Goal: Task Accomplishment & Management: Manage account settings

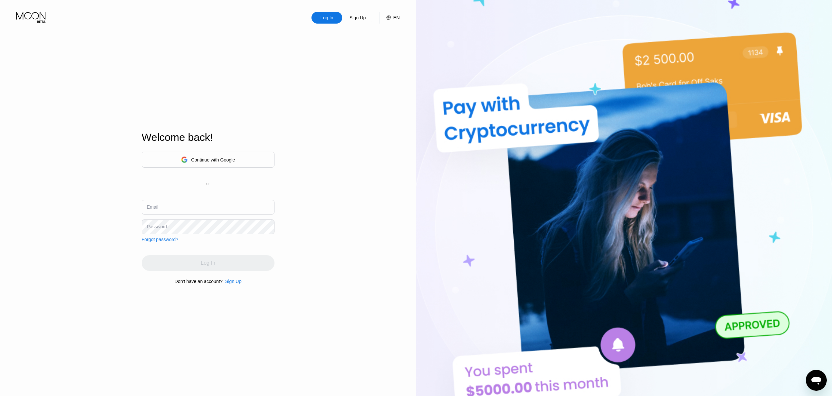
click at [207, 197] on div "Continue with Google or Email Password Forgot password?" at bounding box center [208, 197] width 133 height 90
click at [208, 203] on input "text" at bounding box center [208, 207] width 133 height 15
paste input "real.enslave498@passinbox.com"
type input "real.enslave498@passinbox.com"
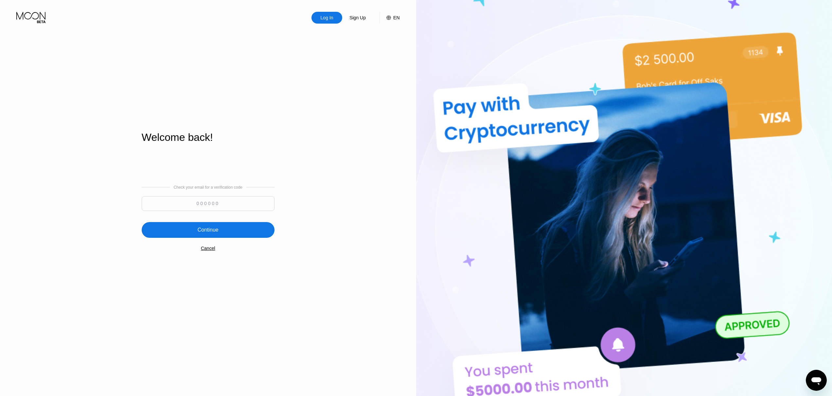
click at [225, 207] on input at bounding box center [208, 203] width 133 height 15
paste input "795376"
type input "795376"
click at [220, 235] on div "Continue" at bounding box center [208, 230] width 133 height 16
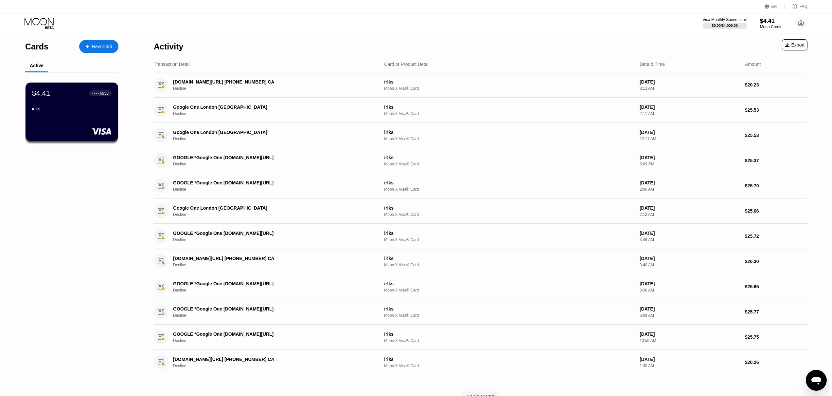
click at [48, 22] on icon at bounding box center [39, 22] width 29 height 8
click at [801, 18] on circle at bounding box center [801, 23] width 13 height 13
drag, startPoint x: 767, startPoint y: 141, endPoint x: 761, endPoint y: 140, distance: 6.6
click at [767, 144] on div "Log out" at bounding box center [759, 146] width 15 height 5
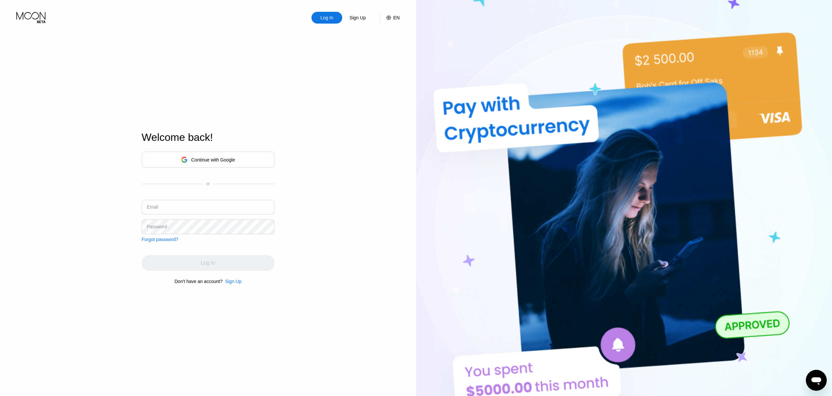
click at [206, 201] on input "text" at bounding box center [208, 207] width 133 height 15
paste input "[EMAIL_ADDRESS][DOMAIN_NAME]"
type input "[EMAIL_ADDRESS][DOMAIN_NAME]"
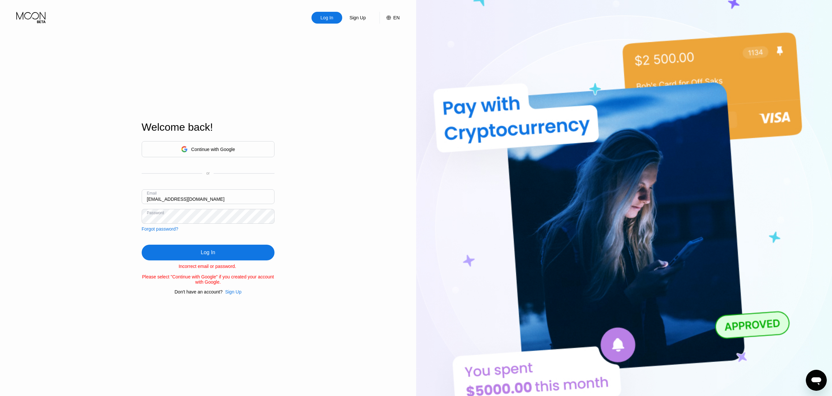
click at [110, 353] on div "Log In Sign Up EN Language Select an item Save Welcome back! Continue with Goog…" at bounding box center [208, 217] width 416 height 435
click at [165, 226] on div "Forgot password?" at bounding box center [160, 228] width 37 height 5
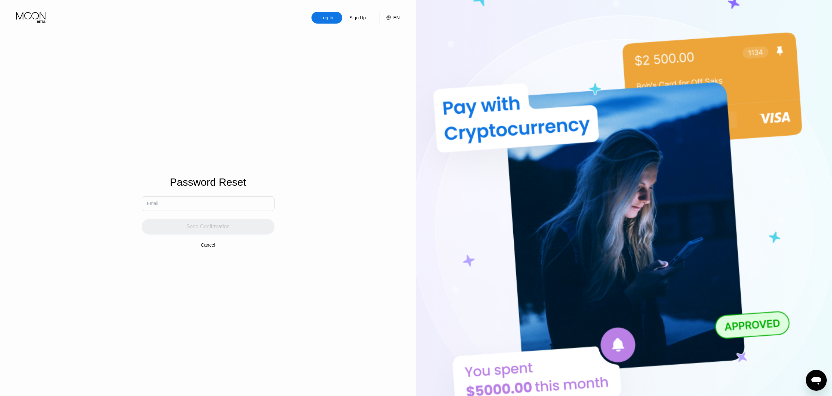
click at [192, 202] on input "text" at bounding box center [208, 203] width 133 height 15
paste input "[EMAIL_ADDRESS][DOMAIN_NAME]"
type input "[EMAIL_ADDRESS][DOMAIN_NAME]"
click at [193, 225] on div "Send Confirmation" at bounding box center [208, 226] width 44 height 7
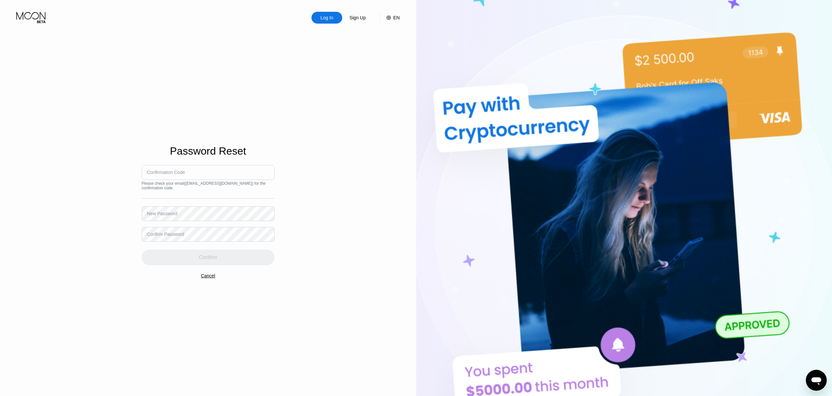
click at [209, 175] on input at bounding box center [208, 172] width 133 height 15
type input "950897"
click at [198, 262] on div "Confirm" at bounding box center [208, 257] width 133 height 16
drag, startPoint x: 190, startPoint y: 349, endPoint x: 190, endPoint y: 345, distance: 4.3
click at [190, 345] on div "Welcome back! Continue with Google or Email Password Forgot password? Log In Do…" at bounding box center [208, 207] width 133 height 435
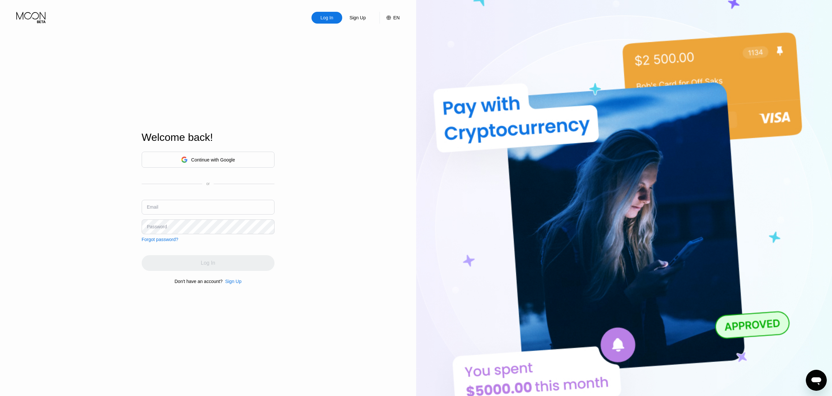
click at [185, 206] on input "text" at bounding box center [208, 207] width 133 height 15
paste input "[EMAIL_ADDRESS][DOMAIN_NAME]"
type input "[EMAIL_ADDRESS]"
paste input "[EMAIL_ADDRESS][DOMAIN_NAME]"
type input "[EMAIL_ADDRESS][DOMAIN_NAME]"
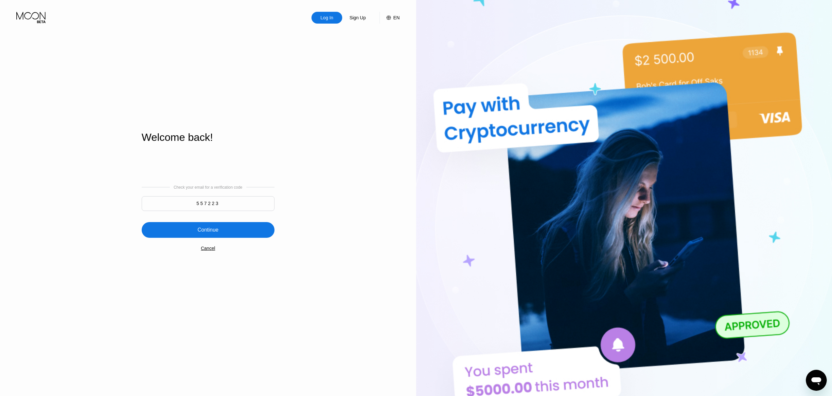
type input "557223"
click at [210, 227] on div "Continue" at bounding box center [208, 230] width 133 height 16
